Goal: Obtain resource: Download file/media

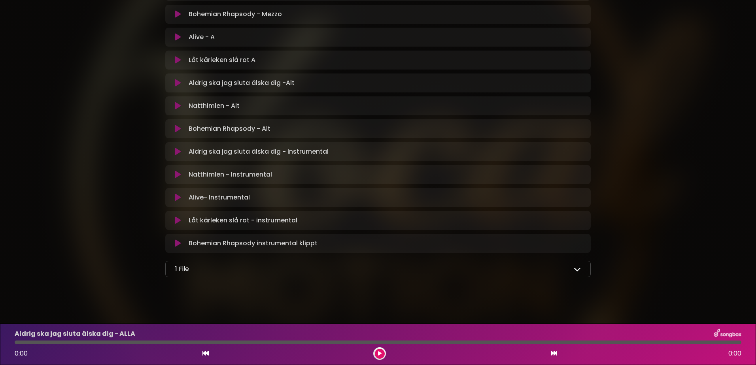
scroll to position [445, 0]
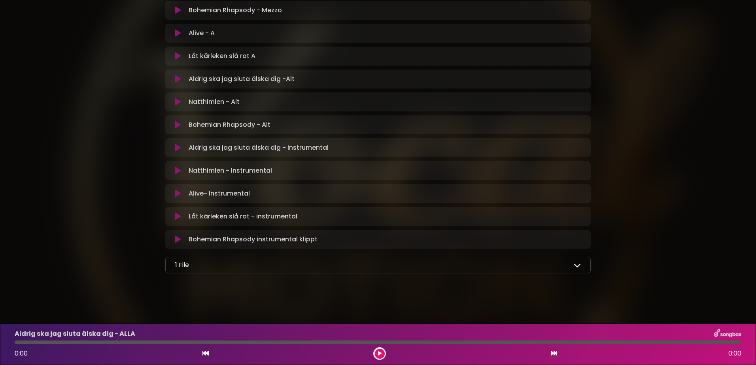
click at [573, 262] on div "1 File" at bounding box center [377, 264] width 405 height 9
click at [187, 266] on p "1 File" at bounding box center [182, 264] width 14 height 9
drag, startPoint x: 187, startPoint y: 266, endPoint x: 342, endPoint y: 271, distance: 155.0
click at [339, 271] on div "1 File samlingstext.pdf" at bounding box center [377, 265] width 425 height 17
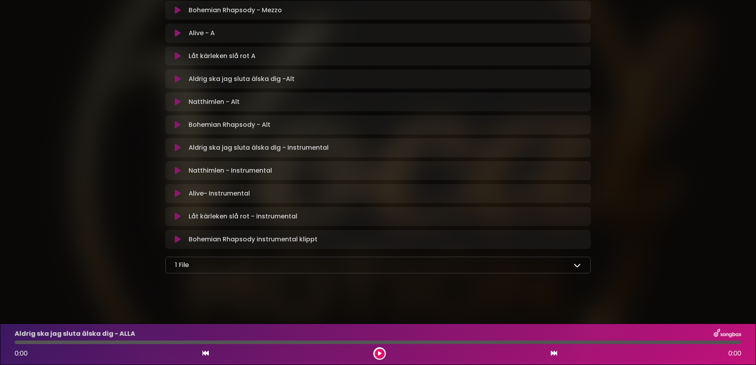
click at [577, 264] on icon at bounding box center [576, 265] width 7 height 7
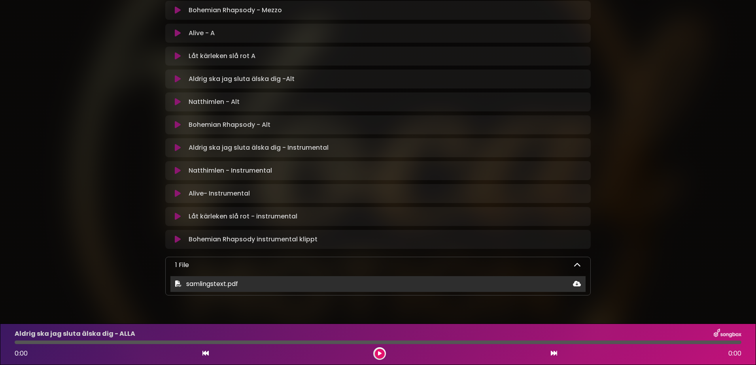
click at [228, 283] on span "samlingstext.pdf" at bounding box center [212, 283] width 52 height 9
drag, startPoint x: 228, startPoint y: 283, endPoint x: 178, endPoint y: 283, distance: 50.2
click at [178, 283] on icon at bounding box center [178, 284] width 6 height 6
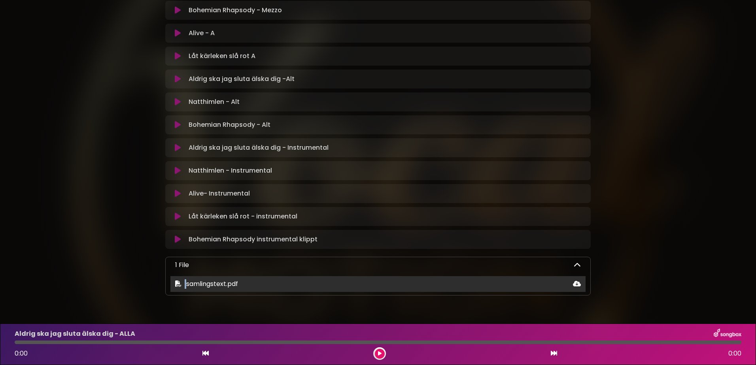
click at [178, 283] on icon at bounding box center [178, 284] width 6 height 6
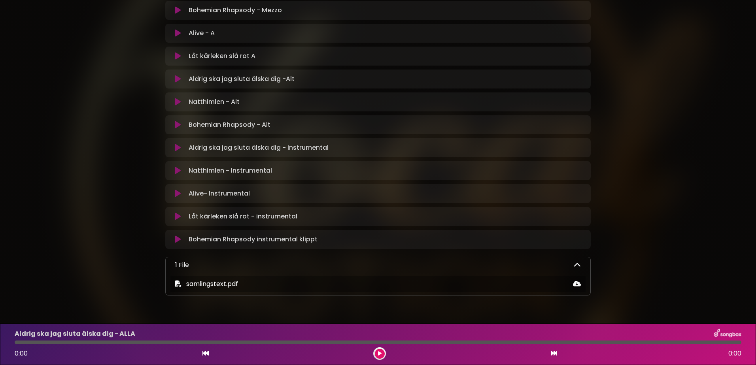
drag, startPoint x: 178, startPoint y: 283, endPoint x: 116, endPoint y: 231, distance: 80.8
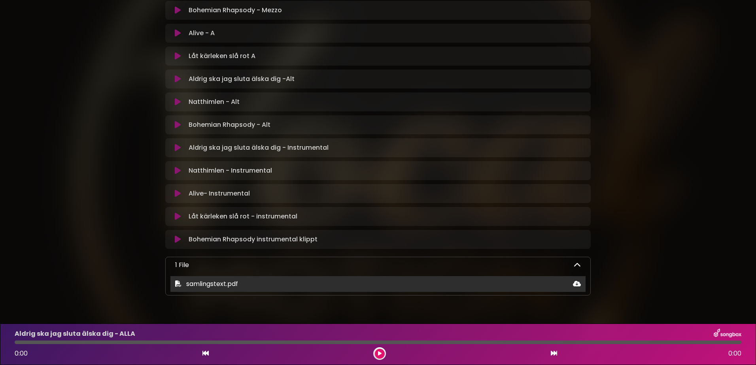
click at [575, 283] on icon at bounding box center [577, 284] width 8 height 6
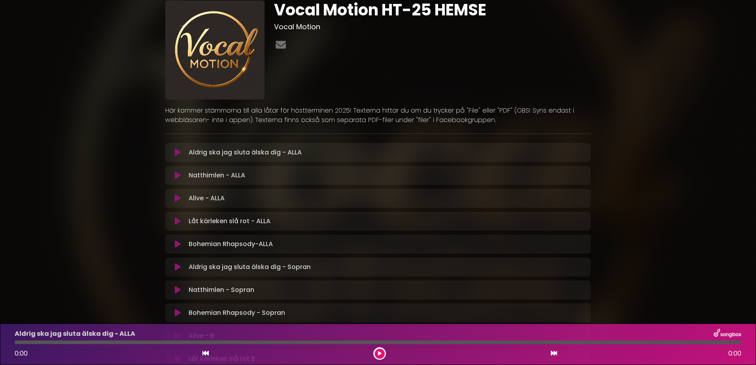
scroll to position [0, 0]
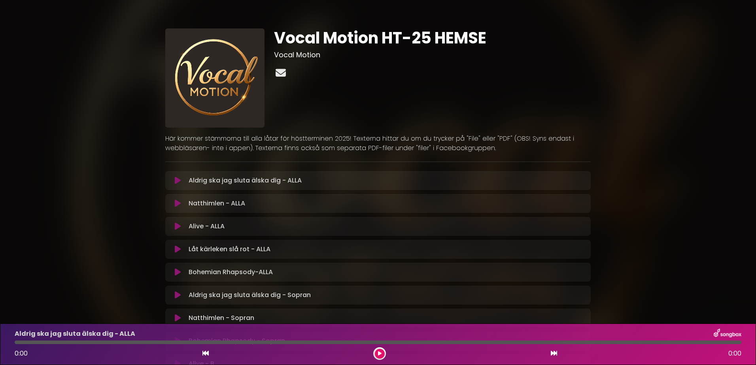
click at [279, 73] on icon at bounding box center [280, 73] width 13 height 10
click at [592, 94] on div "Vocal Motion HT-25 HEMSE Vocal Motion" at bounding box center [432, 77] width 326 height 99
